Goal: Information Seeking & Learning: Understand process/instructions

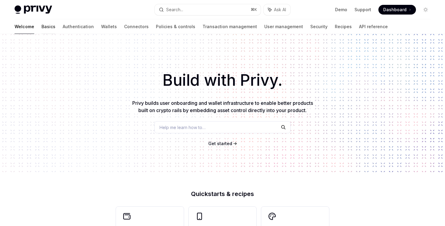
click at [41, 28] on link "Basics" at bounding box center [48, 26] width 14 height 15
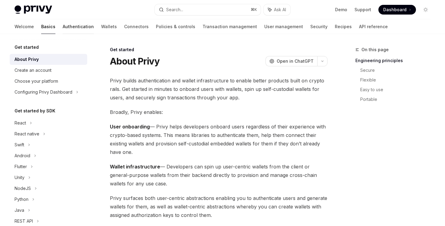
click at [63, 28] on link "Authentication" at bounding box center [78, 26] width 31 height 15
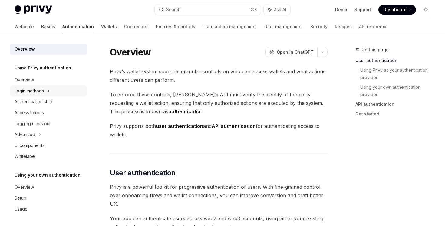
click at [54, 93] on div "Login methods" at bounding box center [49, 90] width 78 height 11
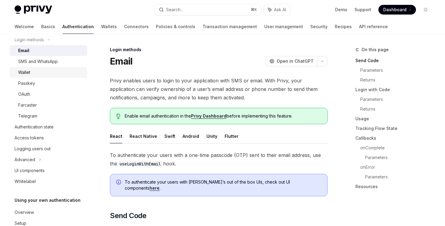
scroll to position [51, 0]
click at [59, 62] on div "SMS and WhatsApp" at bounding box center [50, 61] width 65 height 7
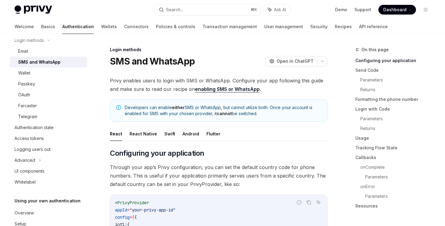
click at [238, 89] on link "enabling SMS or WhatsApp" at bounding box center [227, 89] width 65 height 6
type textarea "*"
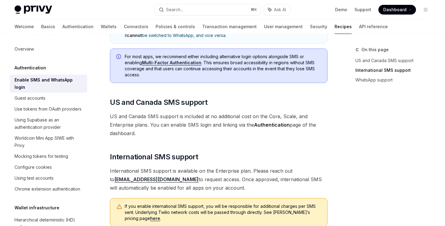
scroll to position [216, 0]
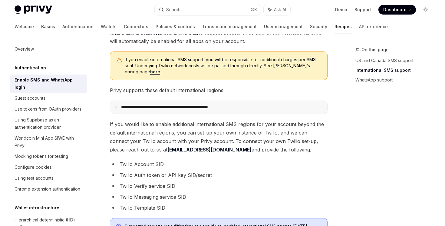
click at [138, 109] on p "**********" at bounding box center [177, 106] width 112 height 5
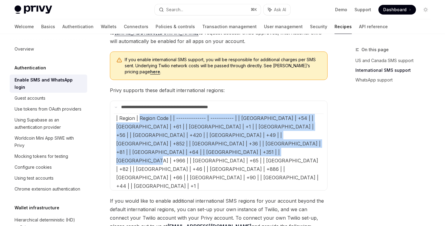
drag, startPoint x: 141, startPoint y: 121, endPoint x: 146, endPoint y: 152, distance: 31.3
click at [146, 152] on SMSChildren "| Region | Region Code | | -------------- | ----------- | | [GEOGRAPHIC_DATA] |…" at bounding box center [219, 152] width 210 height 77
click at [146, 152] on span "| Region | Region Code | | -------------- | ----------- | | [GEOGRAPHIC_DATA] |…" at bounding box center [218, 152] width 204 height 74
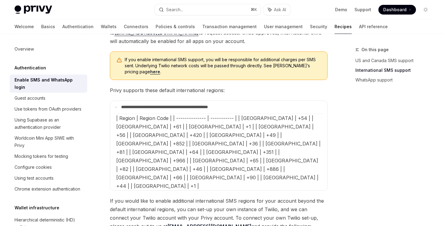
click at [153, 99] on div "Privy enables your users to log in to their account via SMS or WhatsApp. You ca…" at bounding box center [219, 116] width 218 height 512
click at [120, 100] on div "Privy enables your users to log in to their account via SMS or WhatsApp. You ca…" at bounding box center [219, 116] width 218 height 512
